Goal: Transaction & Acquisition: Purchase product/service

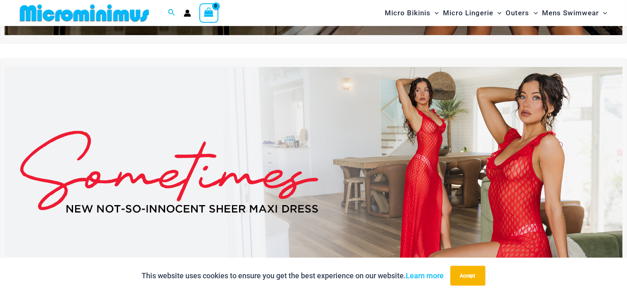
scroll to position [255, 0]
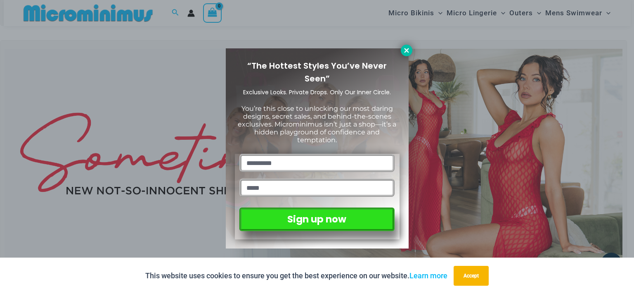
click at [406, 49] on icon at bounding box center [406, 50] width 7 height 7
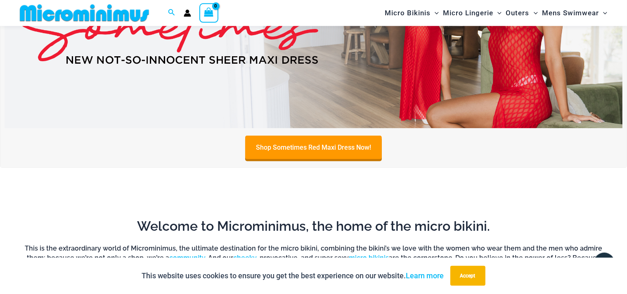
scroll to position [385, 0]
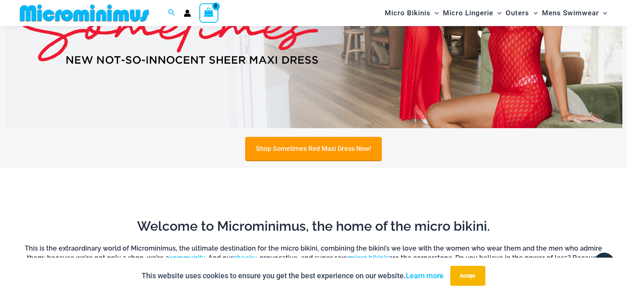
click at [303, 147] on link "Shop Sometimes Red Maxi Dress Now!" at bounding box center [313, 149] width 137 height 24
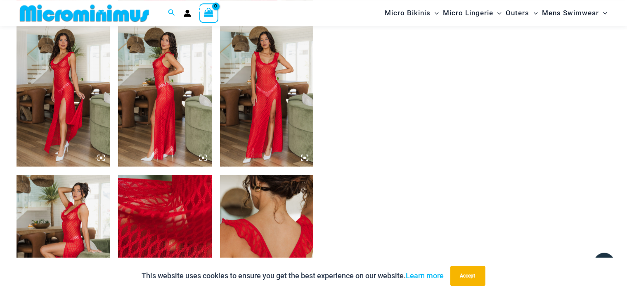
scroll to position [647, 0]
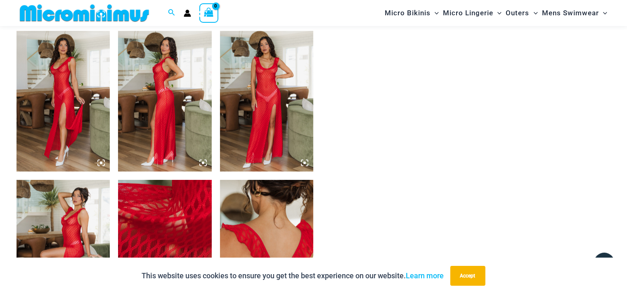
click at [264, 95] on img at bounding box center [266, 101] width 93 height 140
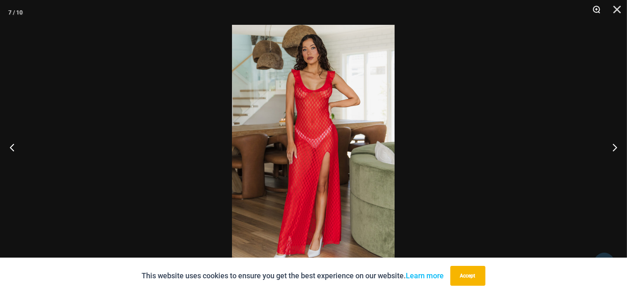
click at [595, 7] on button "Zoom" at bounding box center [594, 12] width 21 height 25
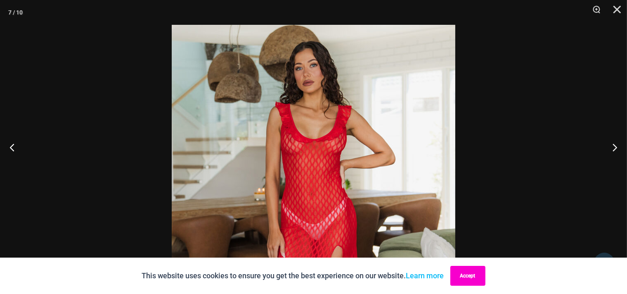
click at [471, 273] on button "Accept" at bounding box center [468, 276] width 35 height 20
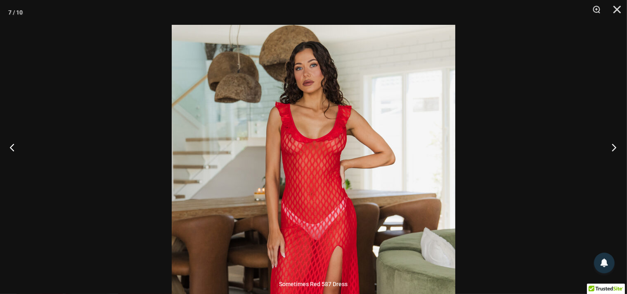
click at [615, 146] on button "Next" at bounding box center [611, 146] width 31 height 41
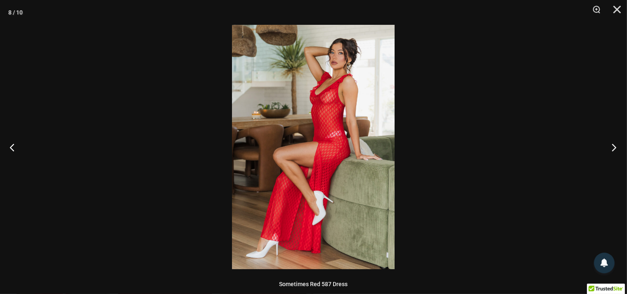
click at [613, 146] on button "Next" at bounding box center [611, 146] width 31 height 41
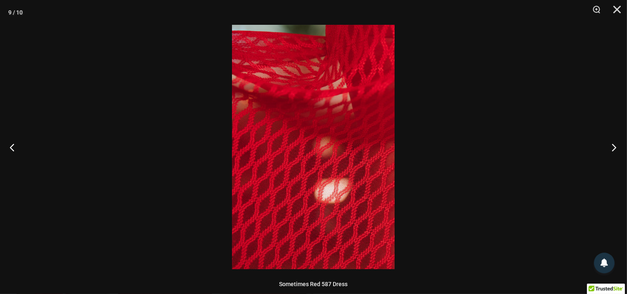
click at [613, 146] on button "Next" at bounding box center [611, 146] width 31 height 41
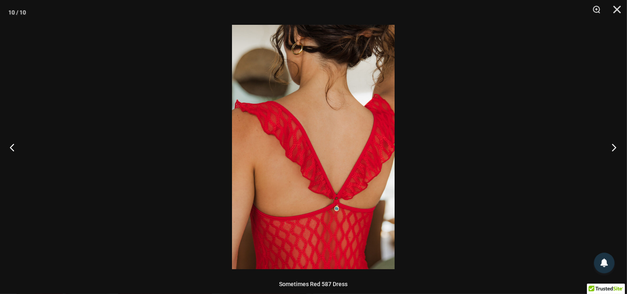
click at [613, 146] on button "Next" at bounding box center [611, 146] width 31 height 41
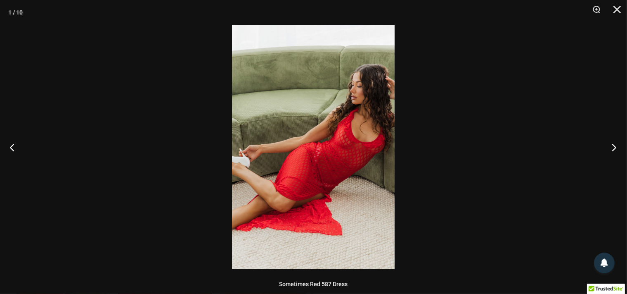
click at [612, 147] on button "Next" at bounding box center [611, 146] width 31 height 41
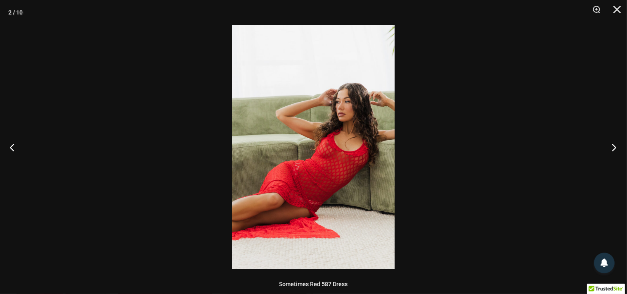
click at [612, 147] on button "Next" at bounding box center [611, 146] width 31 height 41
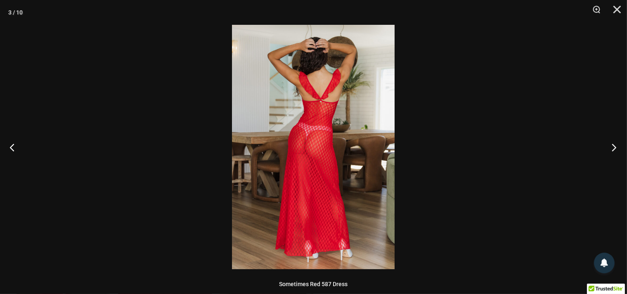
click at [612, 147] on button "Next" at bounding box center [611, 146] width 31 height 41
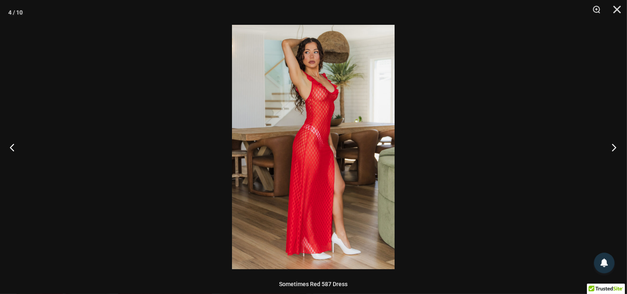
click at [612, 147] on button "Next" at bounding box center [611, 146] width 31 height 41
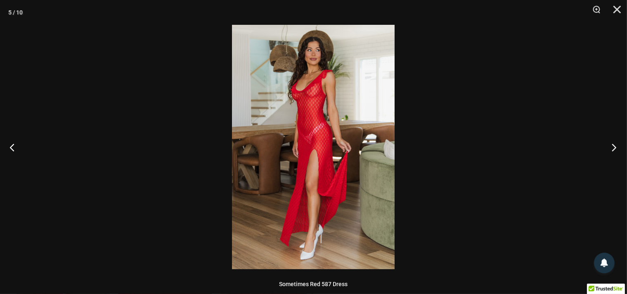
click at [612, 147] on button "Next" at bounding box center [611, 146] width 31 height 41
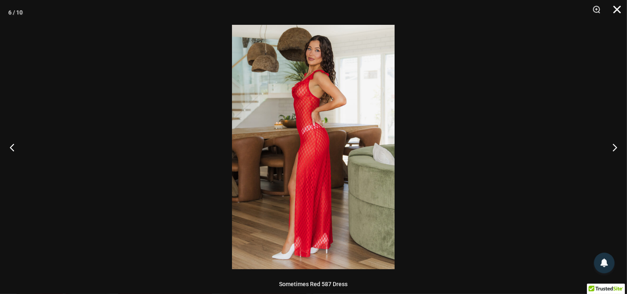
click at [617, 7] on button "Close" at bounding box center [614, 12] width 21 height 25
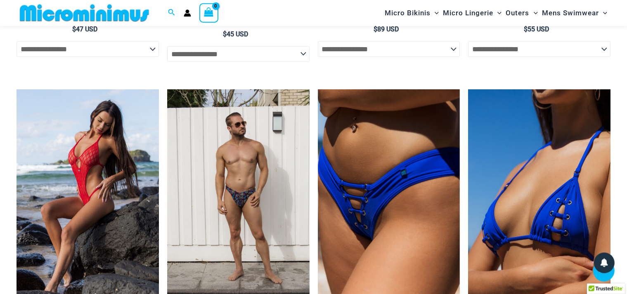
scroll to position [1213, 0]
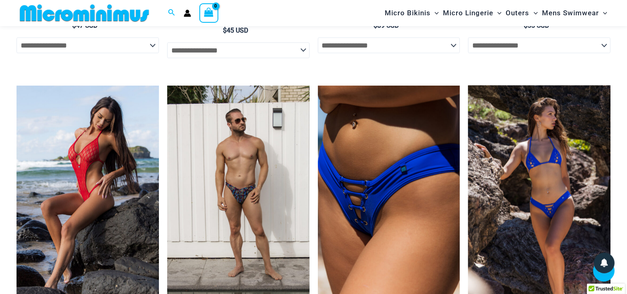
click at [551, 186] on img at bounding box center [539, 192] width 142 height 214
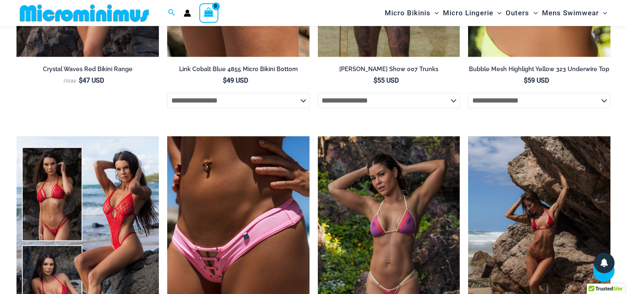
scroll to position [1606, 0]
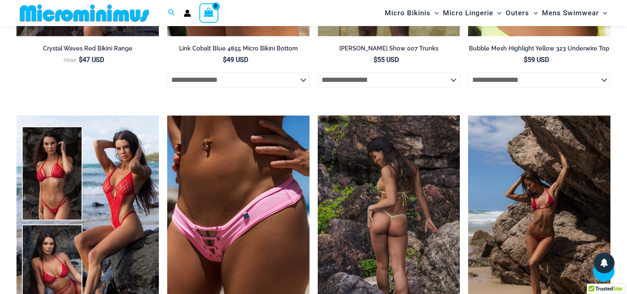
click at [382, 216] on img at bounding box center [389, 222] width 142 height 214
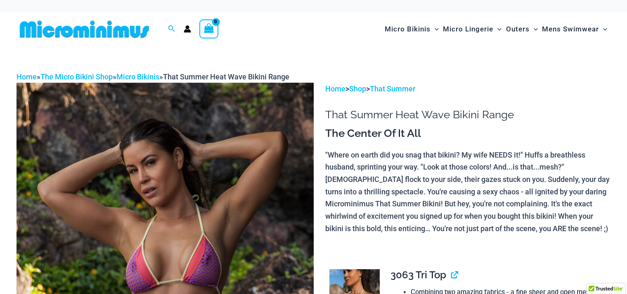
scroll to position [87, 0]
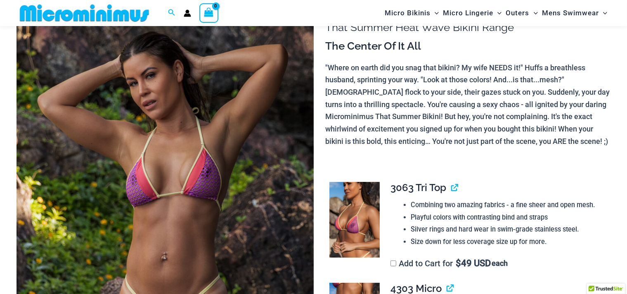
click at [367, 211] on img at bounding box center [355, 220] width 50 height 76
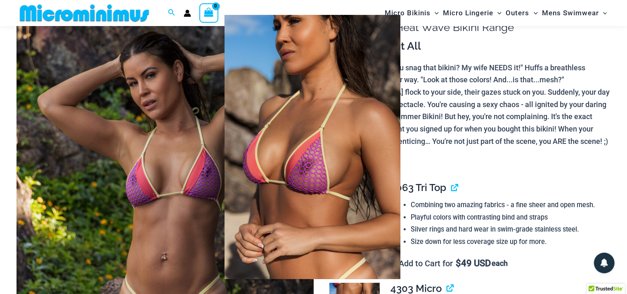
click at [310, 206] on img at bounding box center [313, 147] width 176 height 264
click at [280, 209] on img at bounding box center [313, 147] width 176 height 264
click at [206, 189] on div at bounding box center [313, 147] width 627 height 294
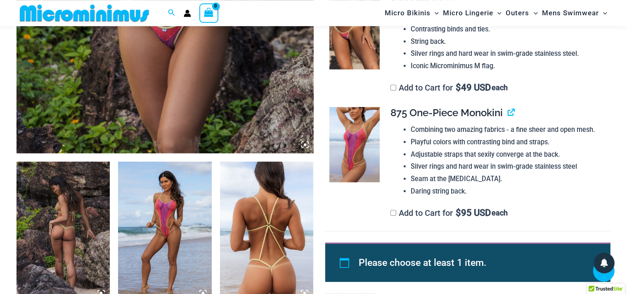
scroll to position [385, 0]
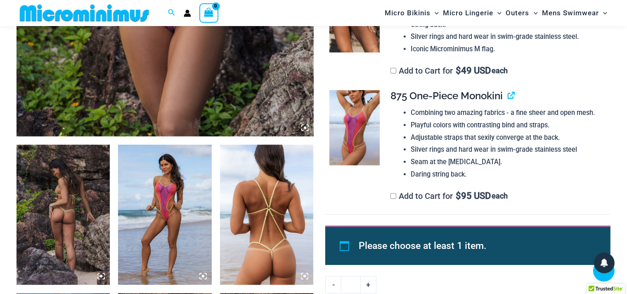
click at [353, 130] on img at bounding box center [355, 128] width 50 height 76
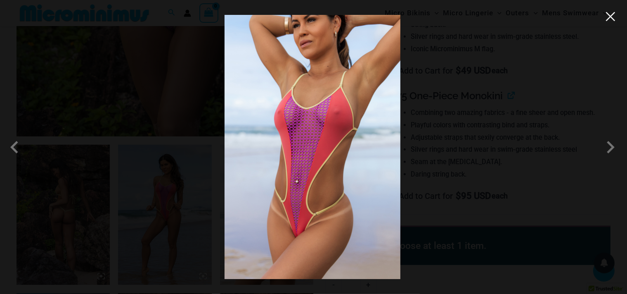
click at [611, 14] on button "Close" at bounding box center [611, 16] width 12 height 12
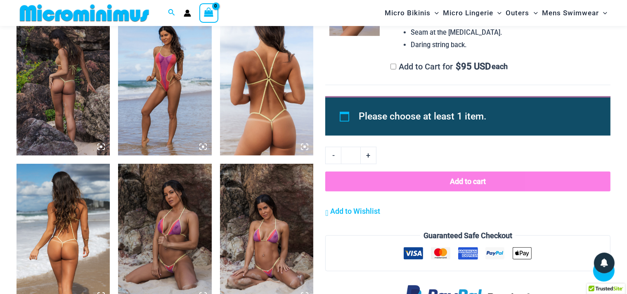
scroll to position [559, 0]
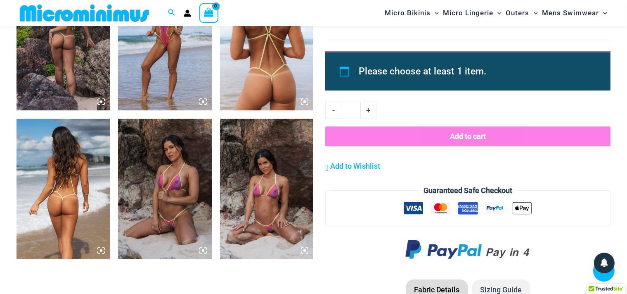
click at [269, 194] on img at bounding box center [266, 189] width 93 height 140
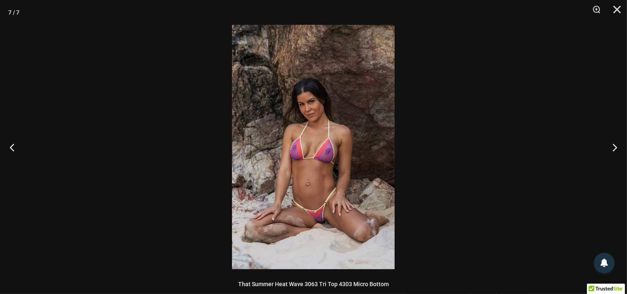
click at [304, 175] on img at bounding box center [313, 147] width 163 height 244
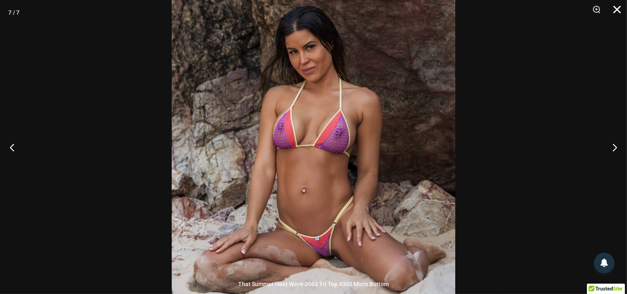
click at [619, 7] on button "Close" at bounding box center [614, 12] width 21 height 25
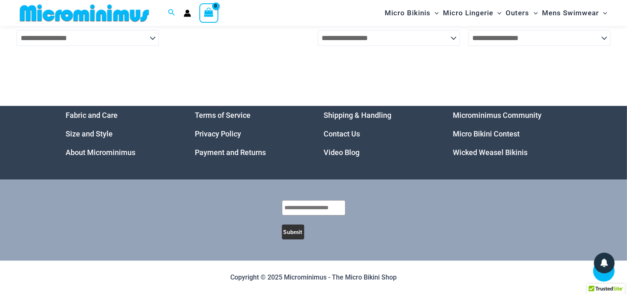
scroll to position [2717, 0]
click at [468, 30] on select "**********" at bounding box center [539, 38] width 142 height 16
click at [605, 36] on select "**********" at bounding box center [539, 38] width 142 height 16
click at [171, 9] on span "Search icon link" at bounding box center [171, 13] width 7 height 10
type input "****"
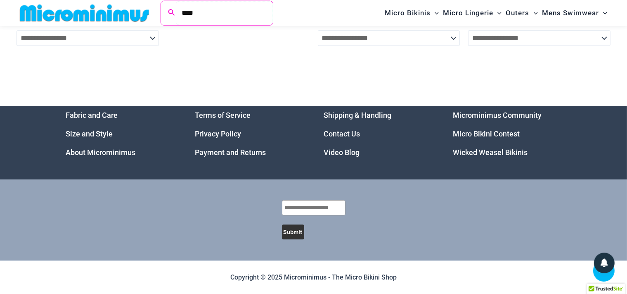
click button "Search" at bounding box center [0, 0] width 0 height 0
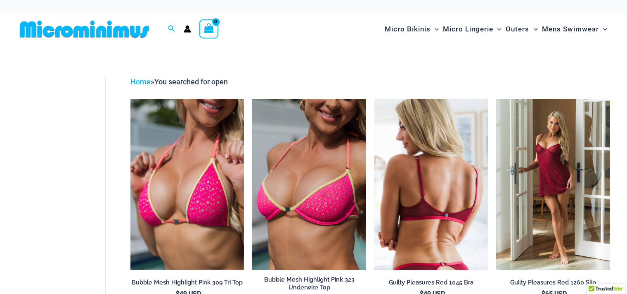
click at [421, 154] on img at bounding box center [432, 184] width 114 height 171
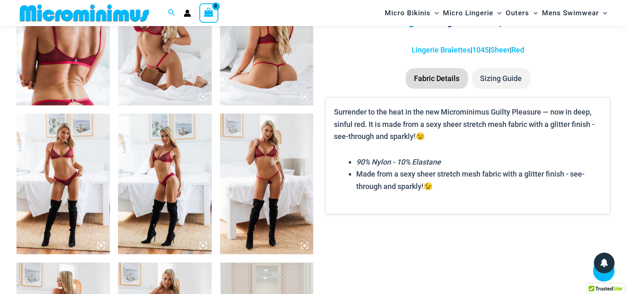
scroll to position [472, 0]
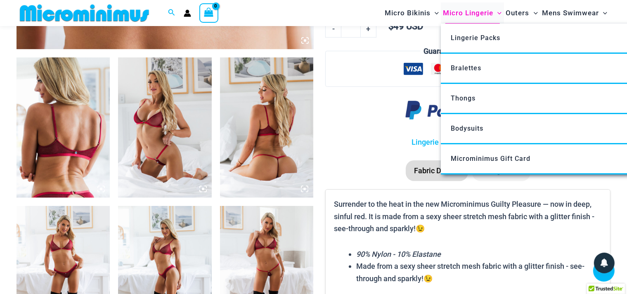
click at [472, 13] on span "Micro Lingerie" at bounding box center [468, 12] width 50 height 21
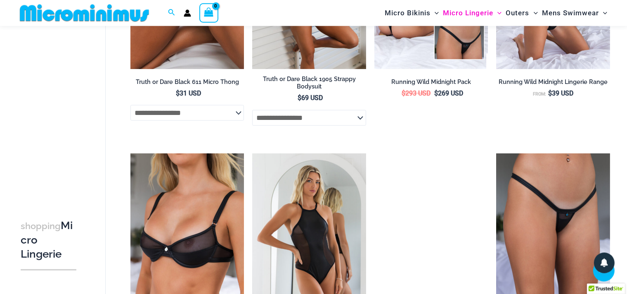
scroll to position [777, 0]
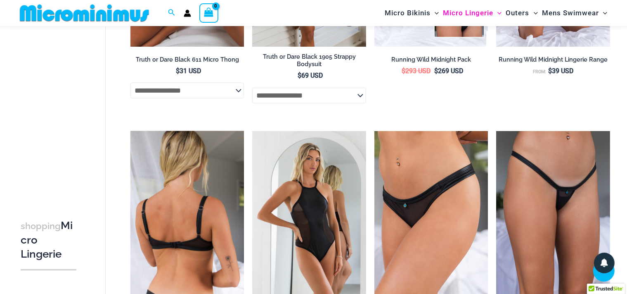
click at [201, 178] on img at bounding box center [188, 216] width 114 height 171
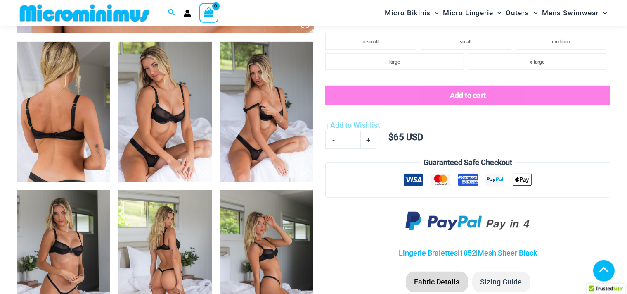
scroll to position [516, 0]
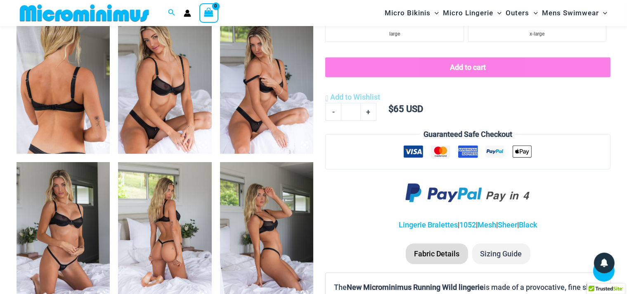
click at [166, 97] on img at bounding box center [164, 84] width 93 height 140
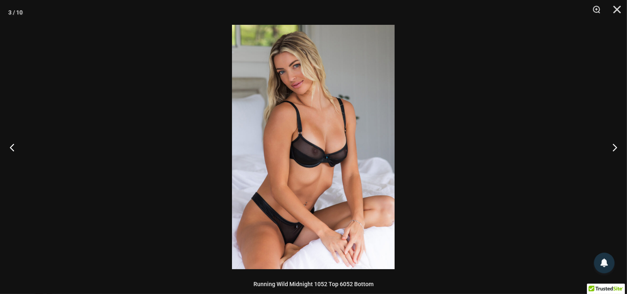
click at [311, 153] on img at bounding box center [313, 147] width 163 height 244
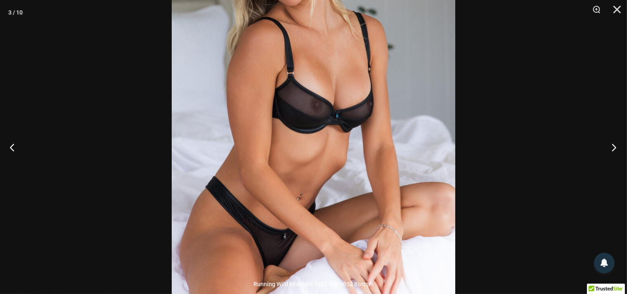
click at [613, 147] on button "Next" at bounding box center [611, 146] width 31 height 41
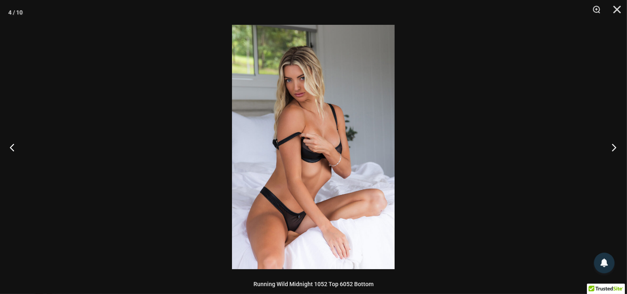
click at [613, 147] on button "Next" at bounding box center [611, 146] width 31 height 41
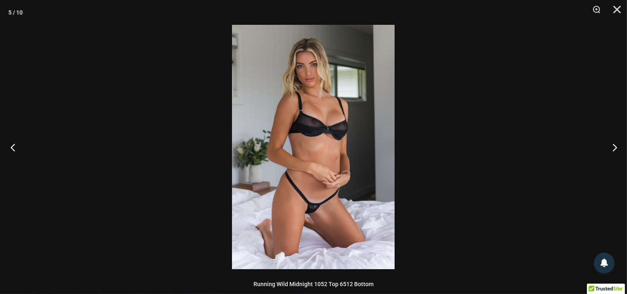
click at [17, 146] on button "Previous" at bounding box center [15, 146] width 31 height 41
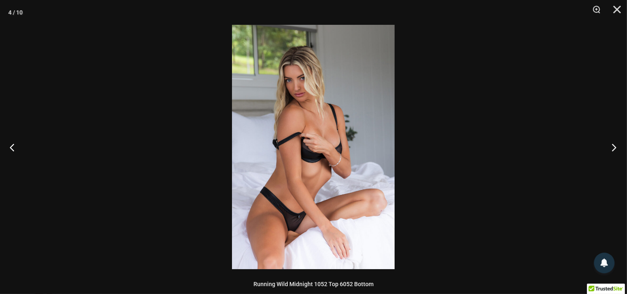
click at [617, 147] on button "Next" at bounding box center [611, 146] width 31 height 41
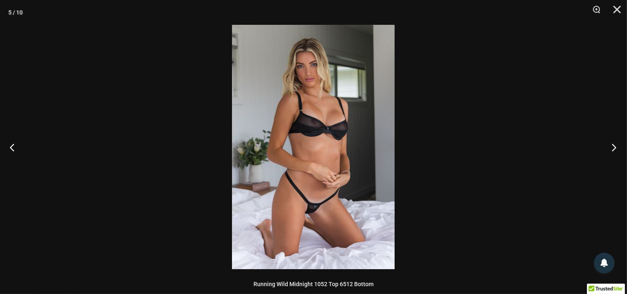
click at [615, 146] on button "Next" at bounding box center [611, 146] width 31 height 41
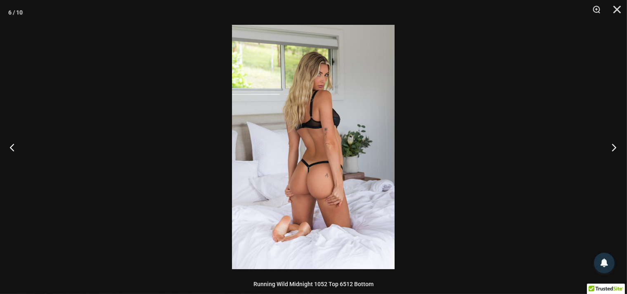
click at [615, 146] on button "Next" at bounding box center [611, 146] width 31 height 41
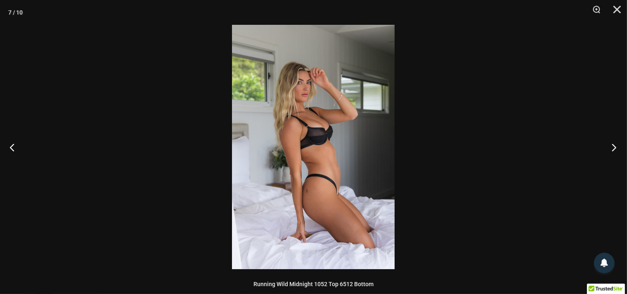
click at [615, 146] on button "Next" at bounding box center [611, 146] width 31 height 41
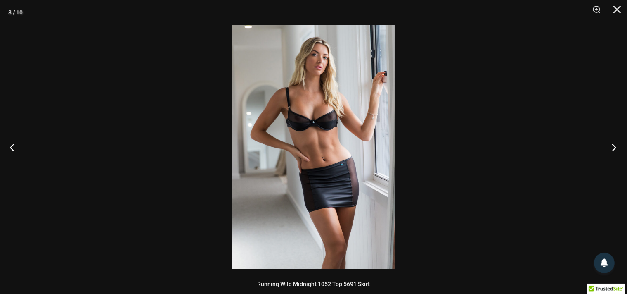
click at [615, 146] on button "Next" at bounding box center [611, 146] width 31 height 41
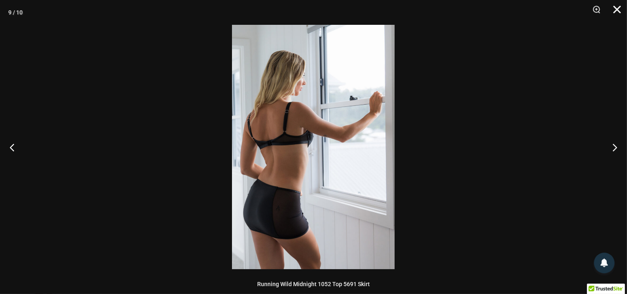
click at [614, 7] on button "Close" at bounding box center [614, 12] width 21 height 25
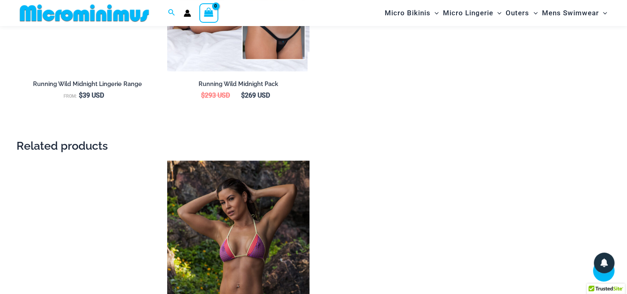
scroll to position [1170, 0]
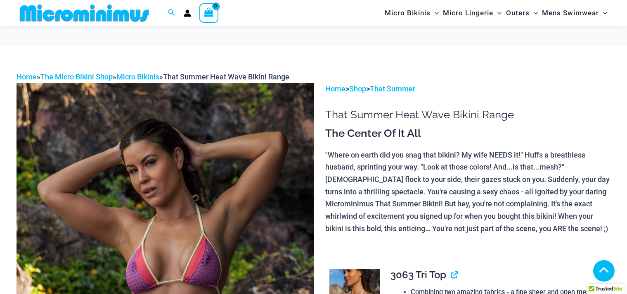
scroll to position [2463, 0]
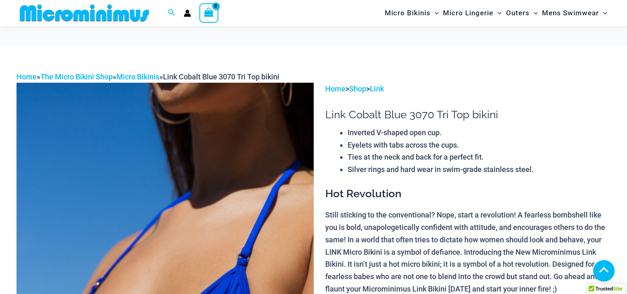
scroll to position [1606, 0]
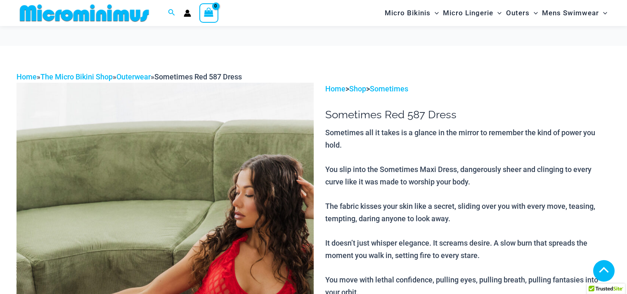
scroll to position [1213, 0]
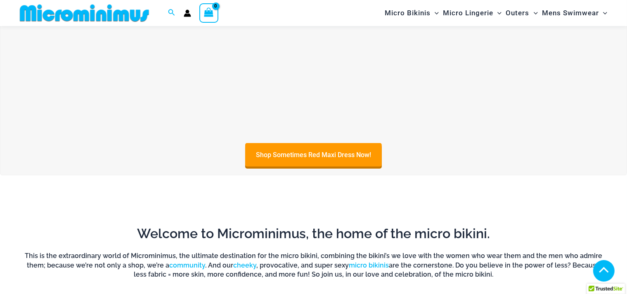
scroll to position [378, 0]
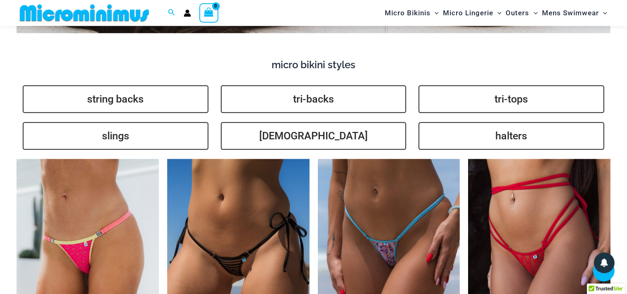
scroll to position [1912, 0]
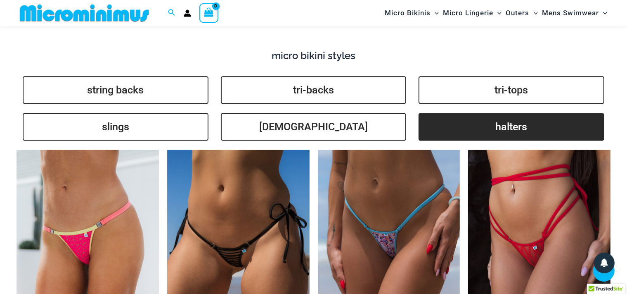
click at [498, 113] on link "halters" at bounding box center [512, 127] width 186 height 28
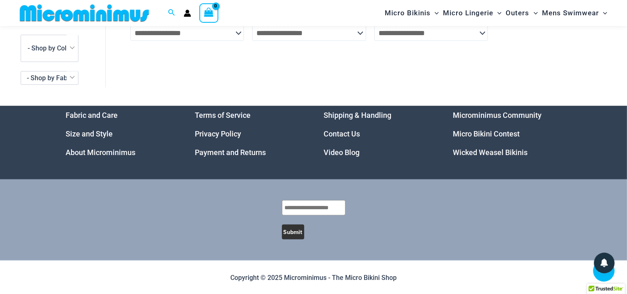
scroll to position [89, 0]
click at [49, 30] on span "- Shop by Color" at bounding box center [50, 32] width 45 height 8
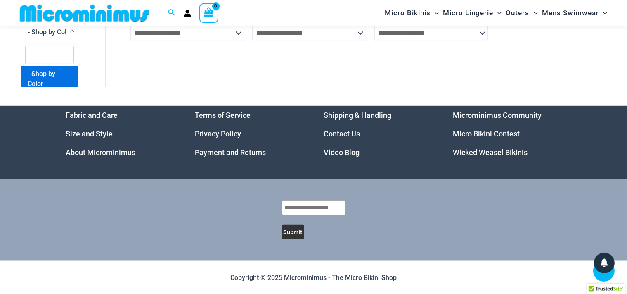
click at [45, 53] on input "search" at bounding box center [49, 55] width 49 height 18
type input "*****"
